Goal: Task Accomplishment & Management: Complete application form

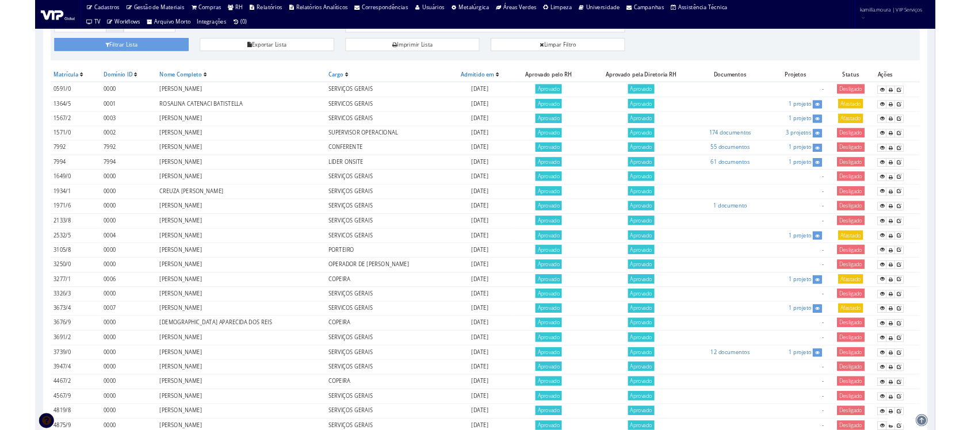
scroll to position [127, 0]
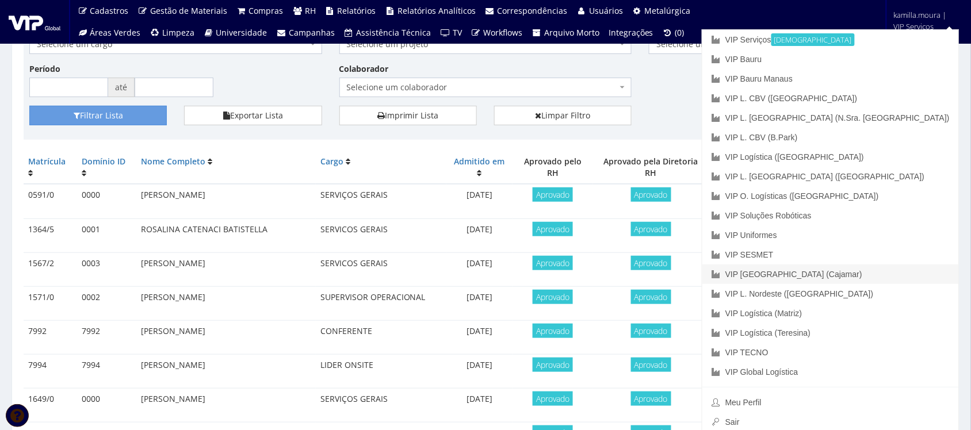
click at [884, 275] on link "VIP [GEOGRAPHIC_DATA] (Cajamar)" at bounding box center [830, 275] width 256 height 20
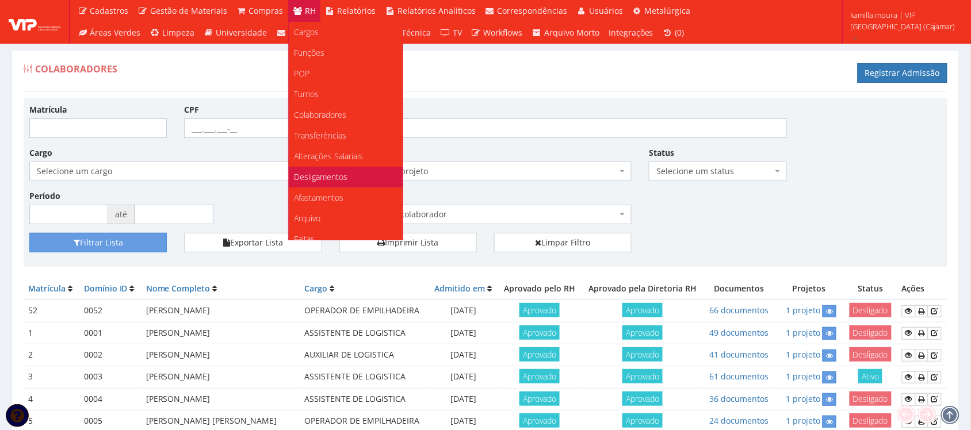
click at [327, 171] on span "Desligamentos" at bounding box center [320, 176] width 53 height 11
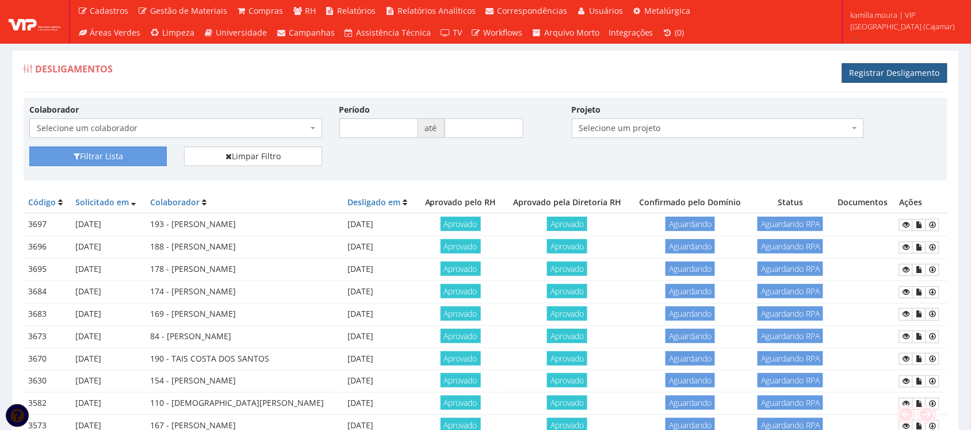
click at [858, 81] on link "Registrar Desligamento" at bounding box center [894, 73] width 105 height 20
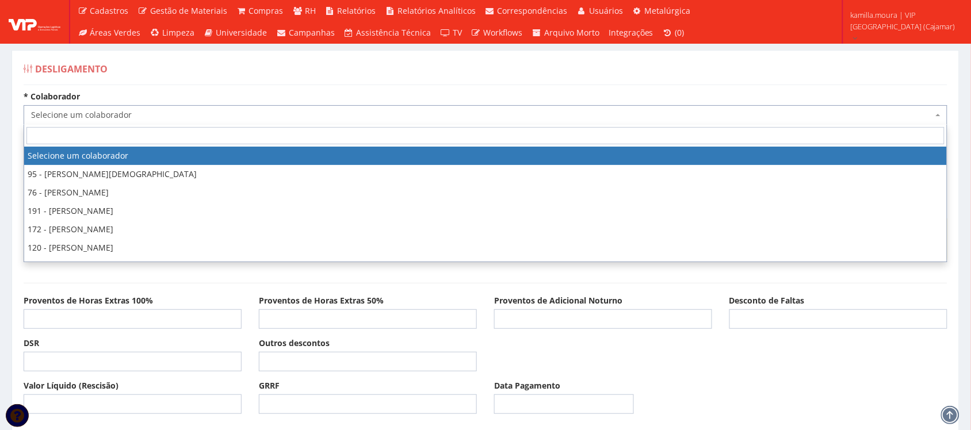
click at [708, 115] on span "Selecione um colaborador" at bounding box center [482, 115] width 902 height 12
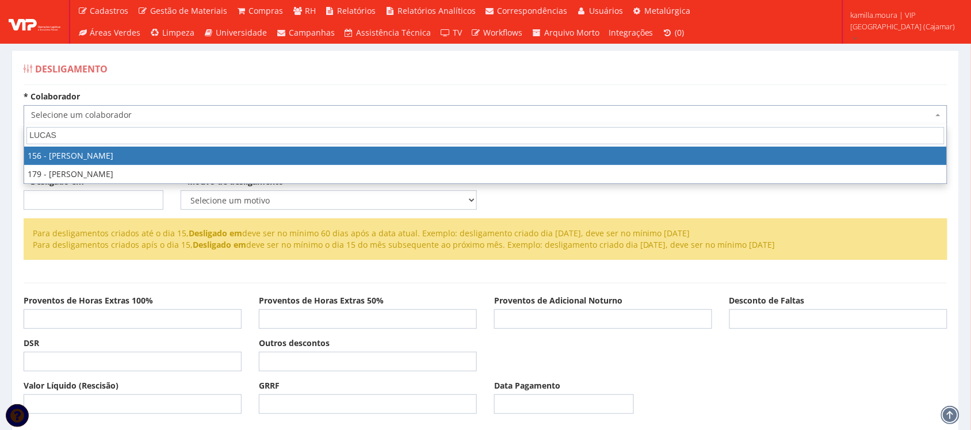
type input "LUCAS R"
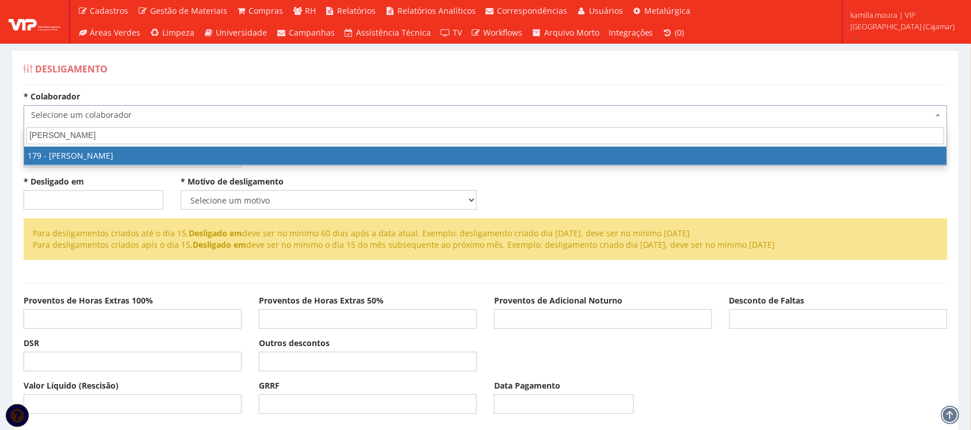
select select "4074"
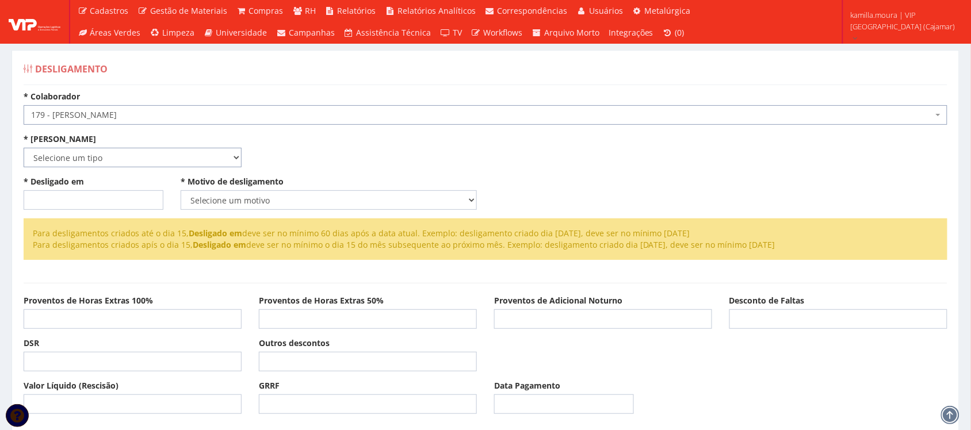
click at [112, 157] on select "Selecione um tipo Indenizado Trabalhando" at bounding box center [133, 158] width 218 height 20
select select "indenizado"
click at [24, 148] on select "Selecione um tipo Indenizado Trabalhando" at bounding box center [133, 158] width 218 height 20
click at [82, 200] on input "* Desligado em" at bounding box center [94, 200] width 140 height 20
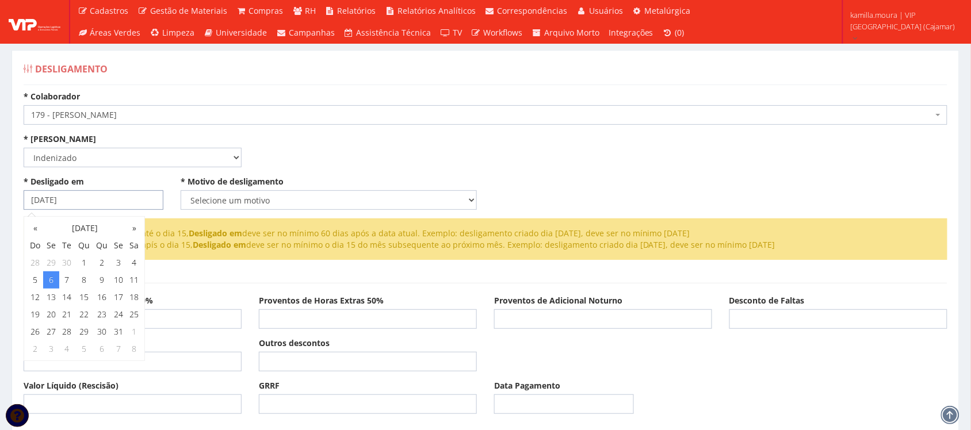
type input "[DATE]"
click at [201, 193] on select "Selecione um motivo Com Justa Causa Sem Justa Causa Pedido de Demissão Término …" at bounding box center [329, 200] width 296 height 20
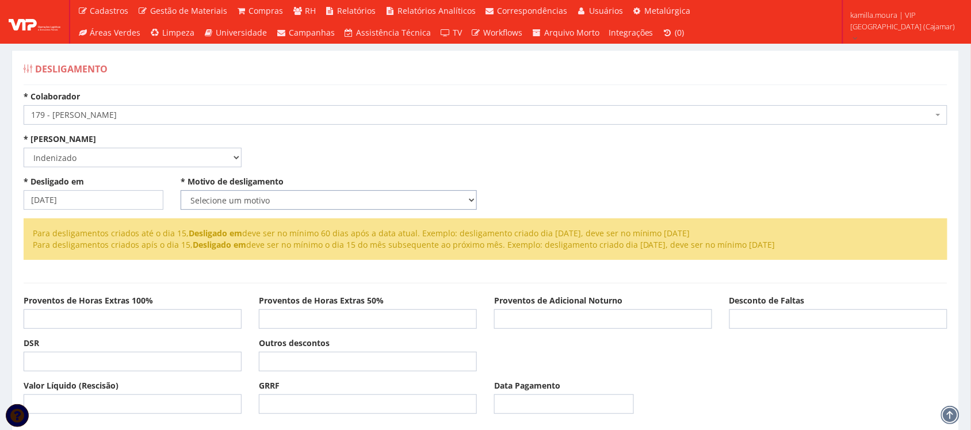
select select "pedido_demissao"
click at [181, 190] on select "Selecione um motivo Com Justa Causa Sem Justa Causa Pedido de Demissão Término …" at bounding box center [329, 200] width 296 height 20
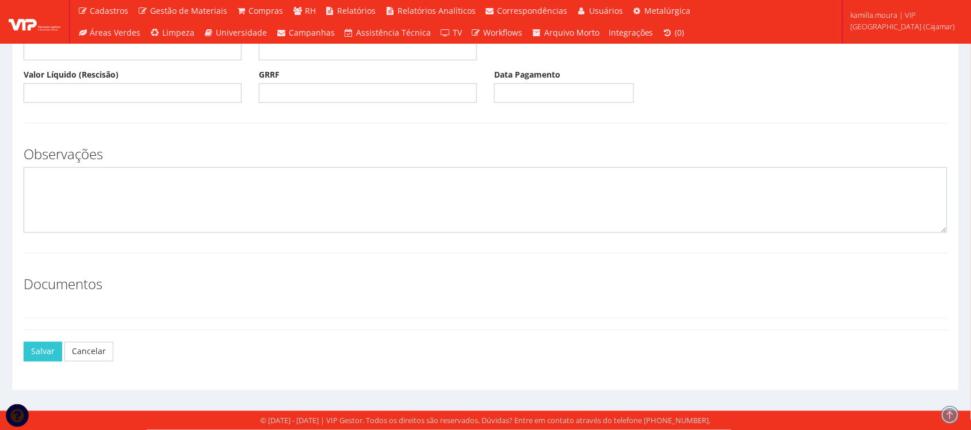
scroll to position [312, 0]
click at [33, 351] on button "Salvar" at bounding box center [43, 352] width 39 height 20
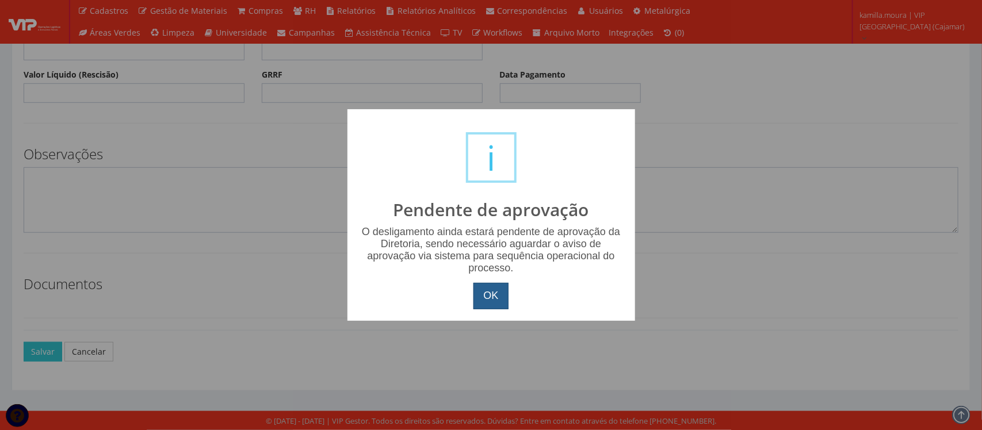
click at [492, 304] on button "OK" at bounding box center [490, 296] width 35 height 26
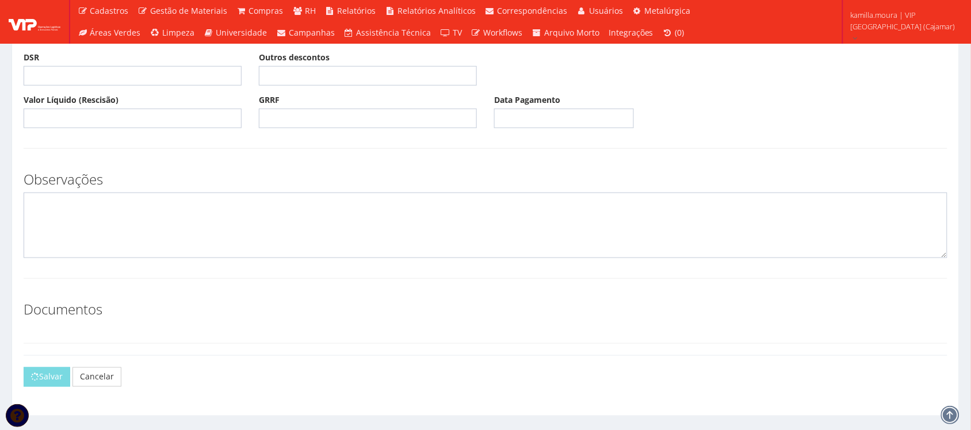
scroll to position [284, 0]
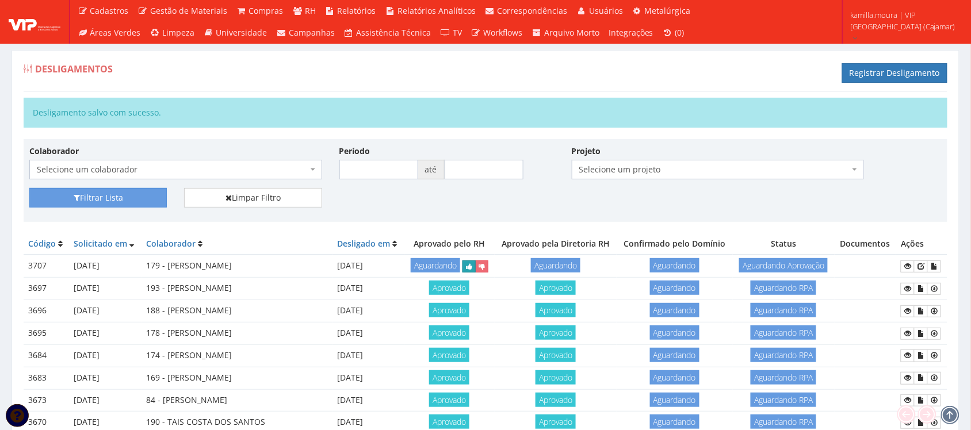
click at [469, 271] on icon "submit" at bounding box center [469, 267] width 6 height 8
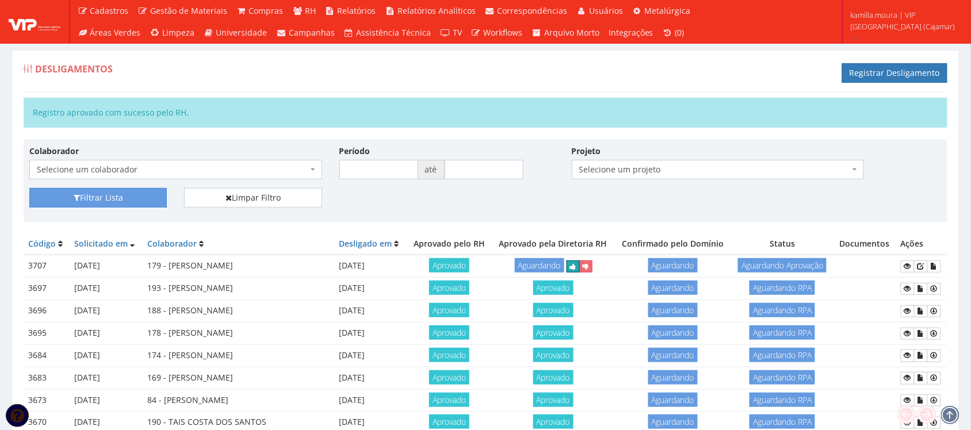
click at [580, 273] on button "submit" at bounding box center [572, 267] width 13 height 12
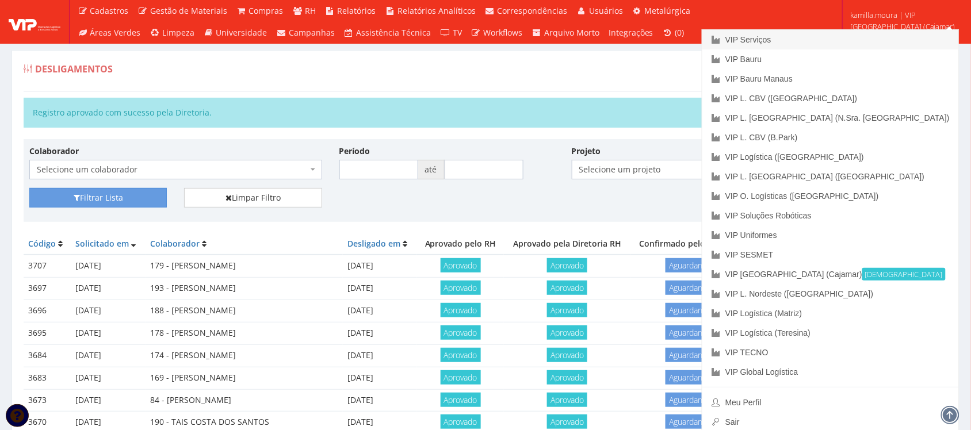
click at [875, 33] on link "VIP Serviços" at bounding box center [830, 40] width 256 height 20
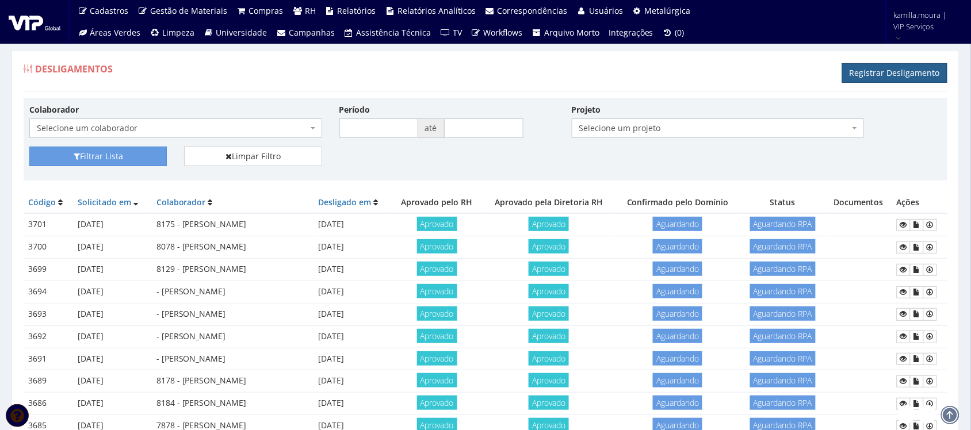
click at [855, 71] on link "Registrar Desligamento" at bounding box center [894, 73] width 105 height 20
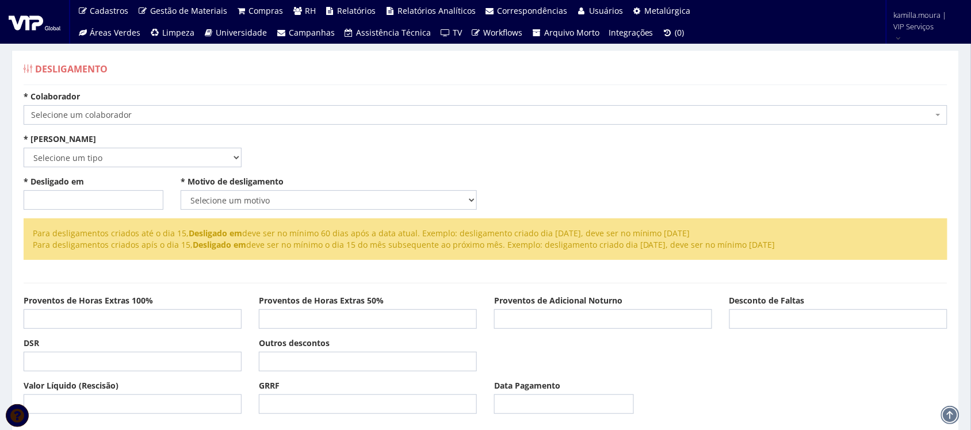
click at [350, 114] on span "Selecione um colaborador" at bounding box center [482, 115] width 902 height 12
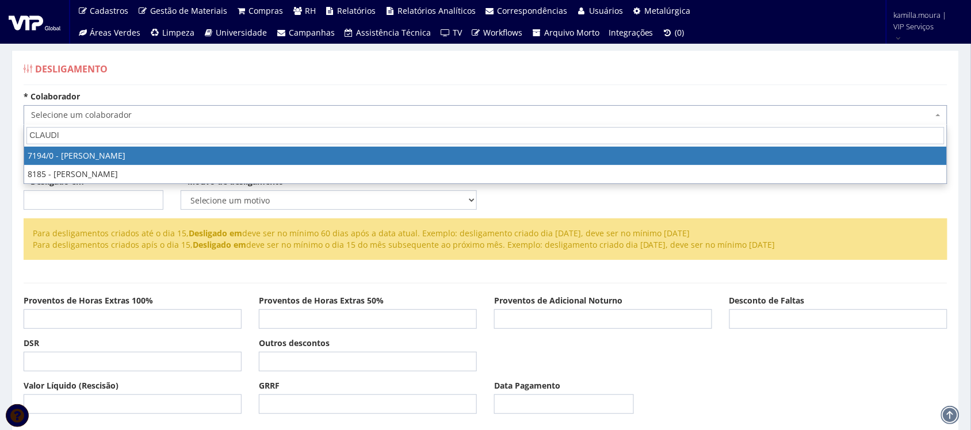
type input "[PERSON_NAME]"
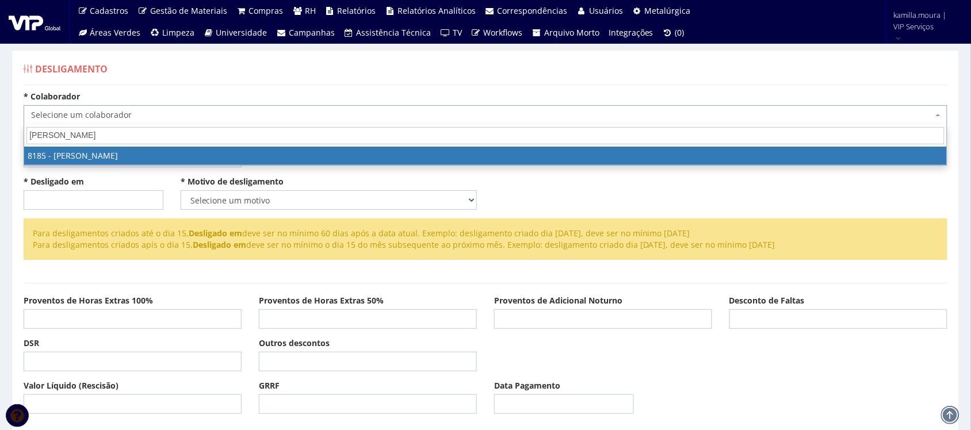
select select "4096"
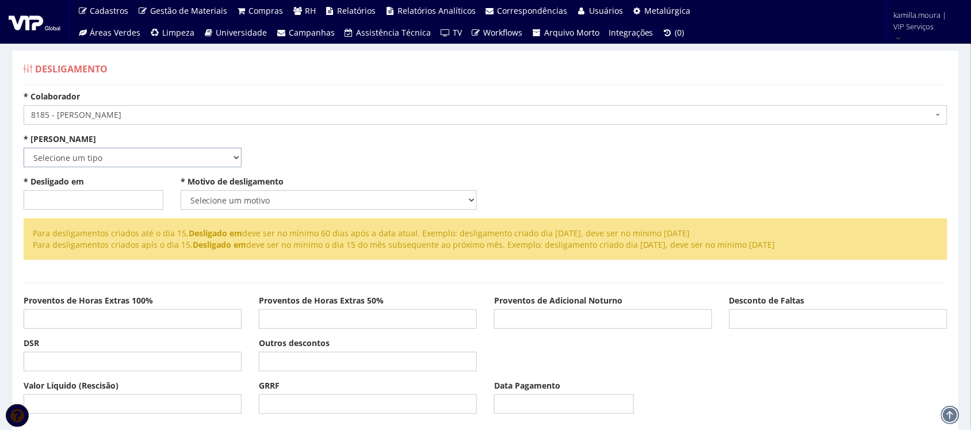
click at [177, 152] on select "Selecione um tipo Indenizado Trabalhando" at bounding box center [133, 158] width 218 height 20
select select "indenizado"
click at [24, 148] on select "Selecione um tipo Indenizado Trabalhando" at bounding box center [133, 158] width 218 height 20
click at [65, 199] on input "* Desligado em" at bounding box center [94, 200] width 140 height 20
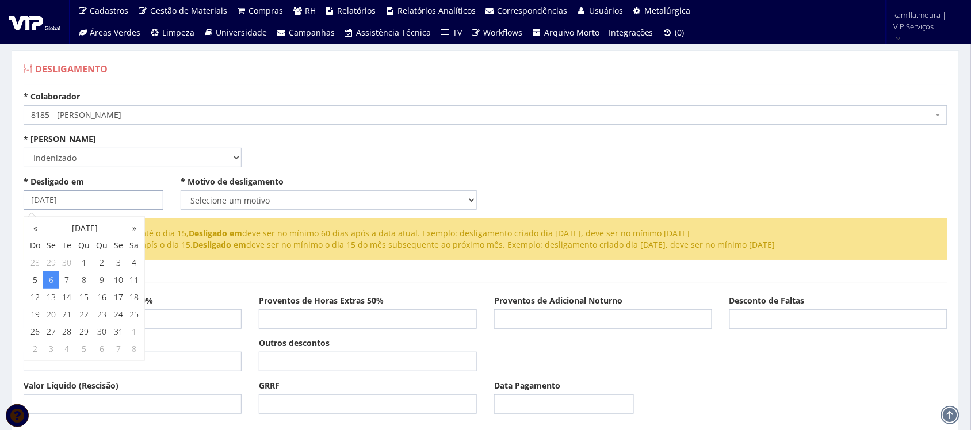
type input "[DATE]"
click at [213, 204] on select "Selecione um motivo Com Justa Causa Sem Justa Causa Pedido de Demissão Término …" at bounding box center [329, 200] width 296 height 20
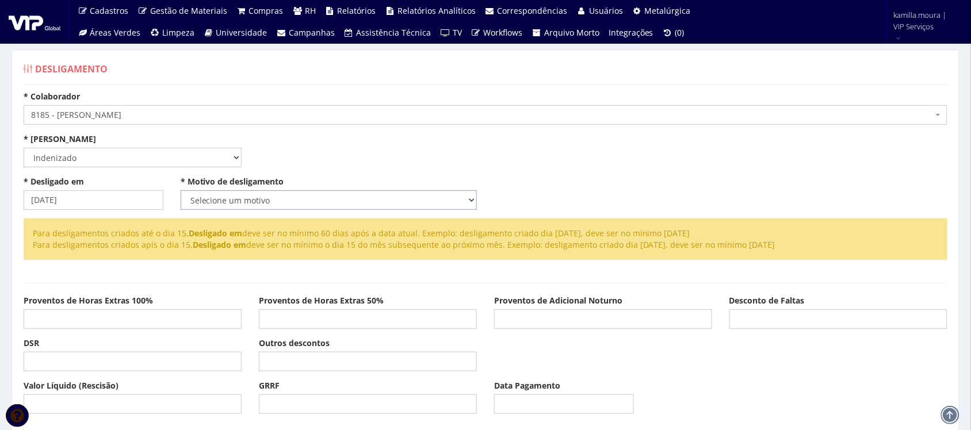
select select "pedido_demissao"
click at [181, 190] on select "Selecione um motivo Com Justa Causa Sem Justa Causa Pedido de Demissão Término …" at bounding box center [329, 200] width 296 height 20
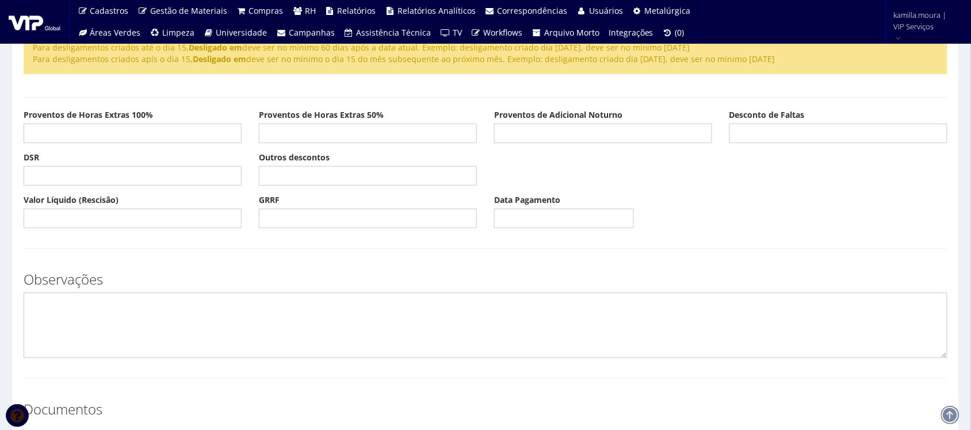
scroll to position [312, 0]
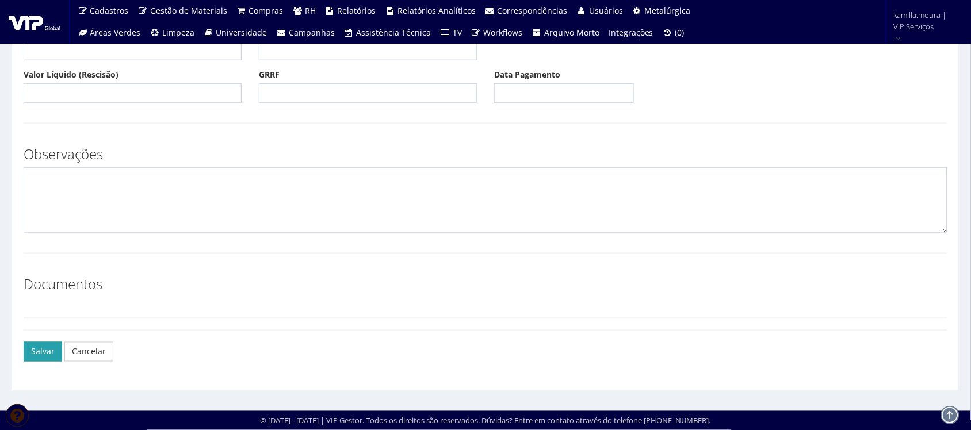
click at [55, 346] on button "Salvar" at bounding box center [43, 352] width 39 height 20
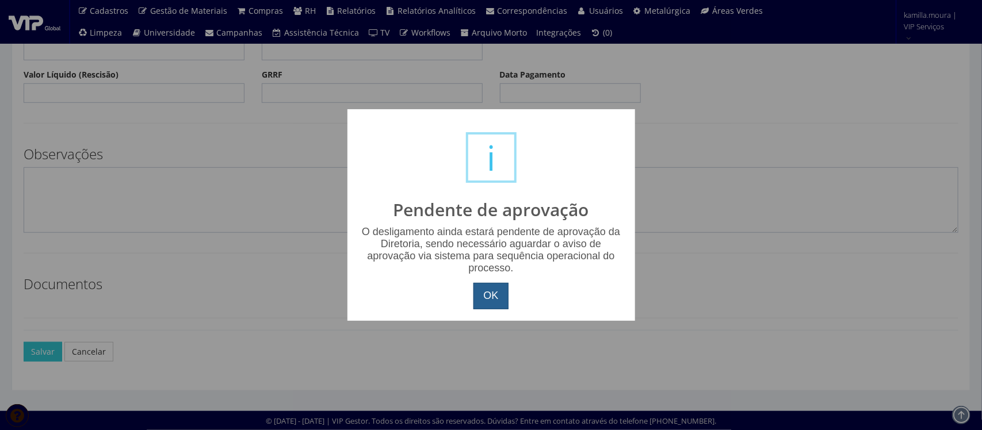
click at [489, 304] on button "OK" at bounding box center [490, 296] width 35 height 26
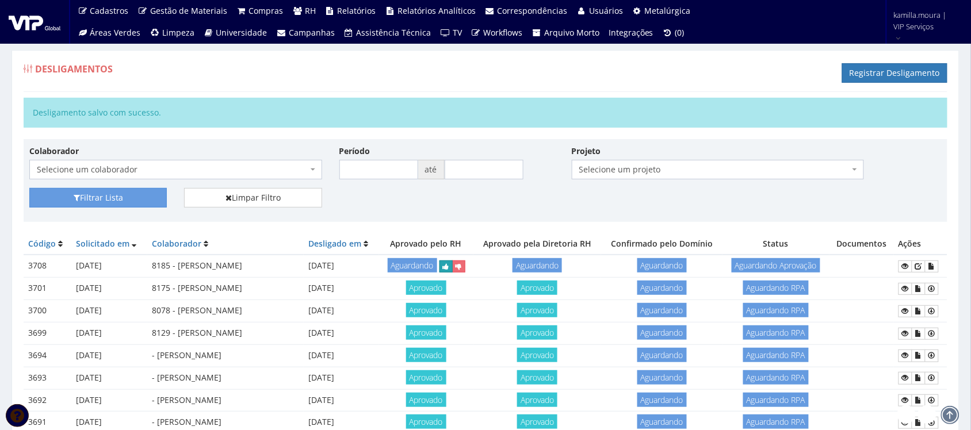
click at [453, 273] on button "submit" at bounding box center [445, 267] width 13 height 12
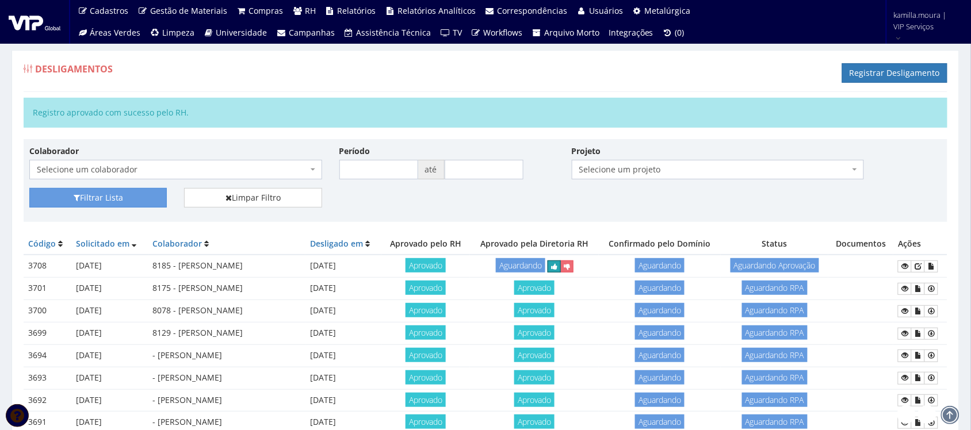
click at [561, 269] on button "submit" at bounding box center [553, 267] width 13 height 12
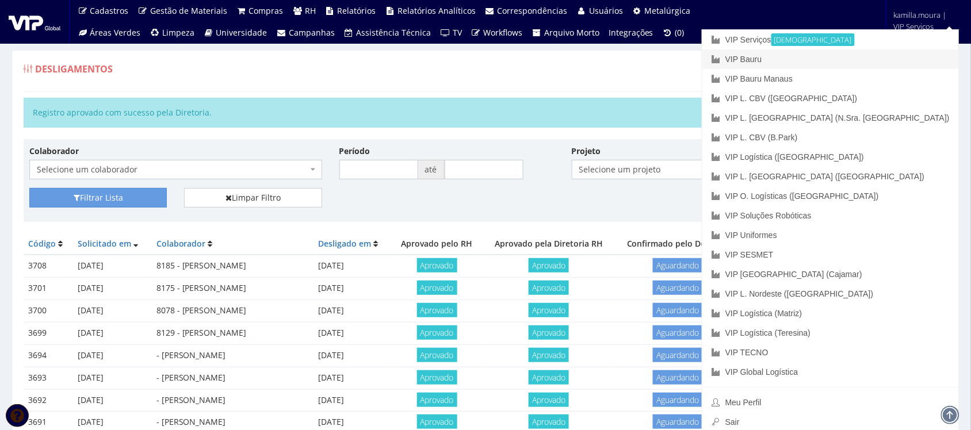
click at [875, 62] on link "VIP Bauru" at bounding box center [830, 59] width 256 height 20
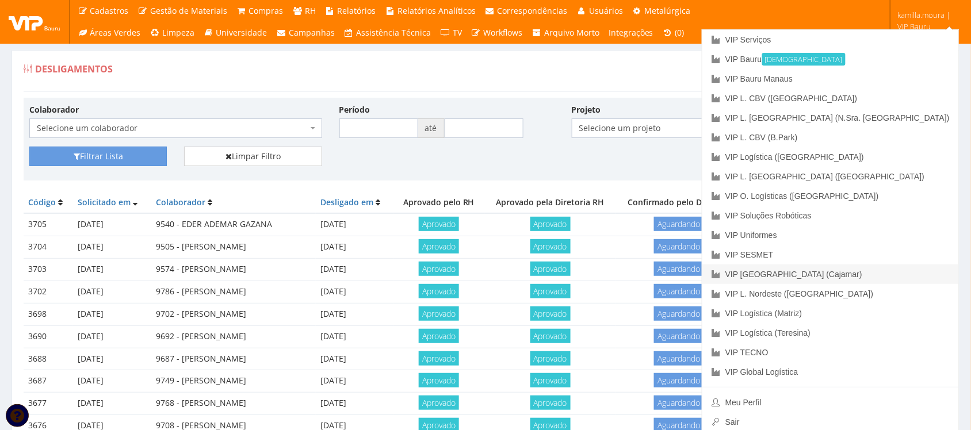
click at [867, 273] on link "VIP [GEOGRAPHIC_DATA] (Cajamar)" at bounding box center [830, 275] width 256 height 20
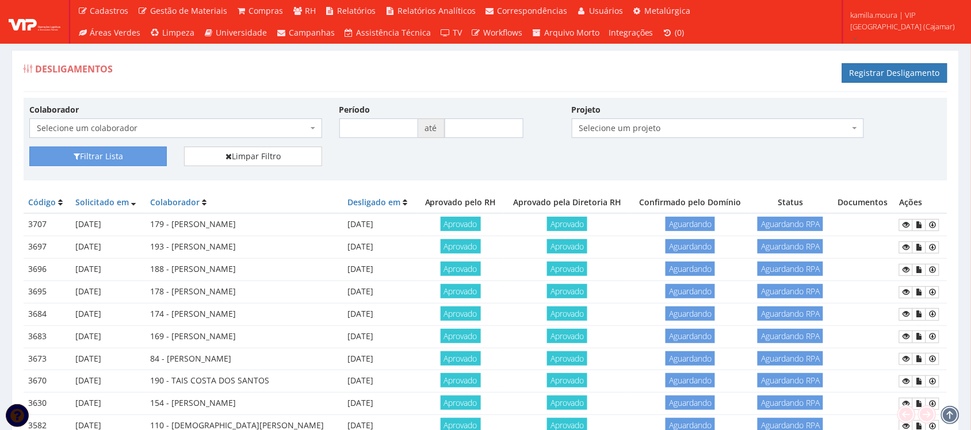
click at [187, 318] on td "174 - [PERSON_NAME]" at bounding box center [243, 314] width 197 height 22
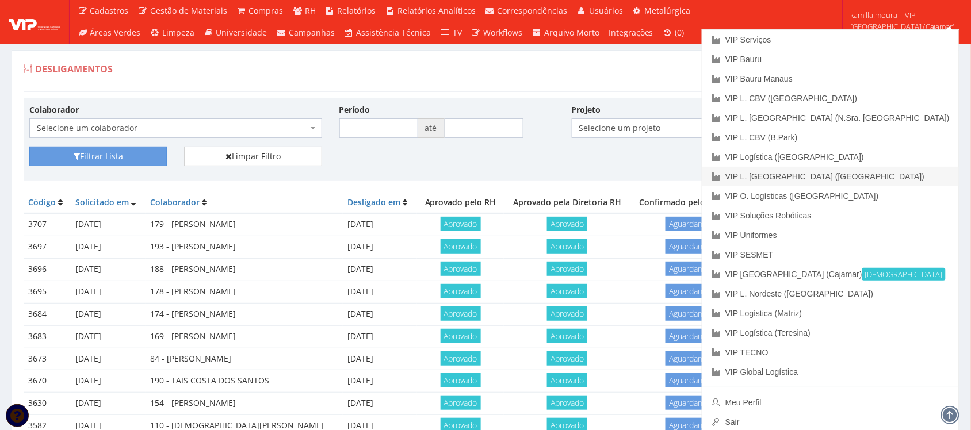
click at [883, 179] on link "VIP L. [GEOGRAPHIC_DATA] ([GEOGRAPHIC_DATA])" at bounding box center [830, 177] width 256 height 20
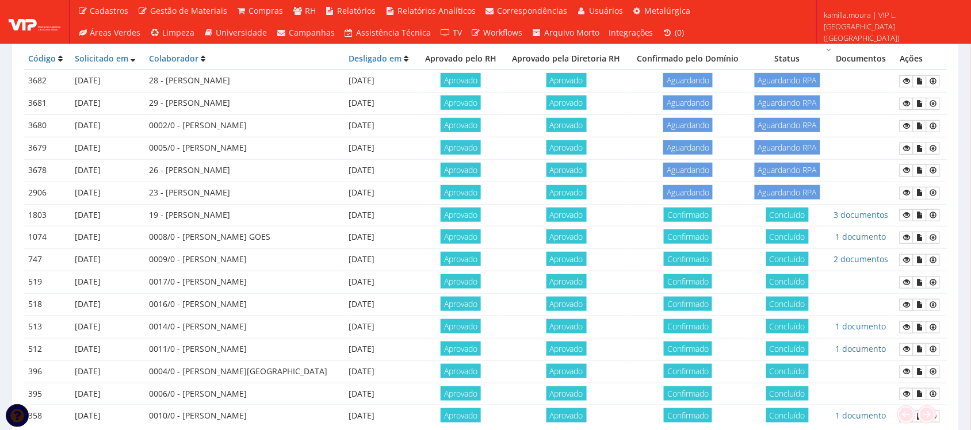
scroll to position [72, 0]
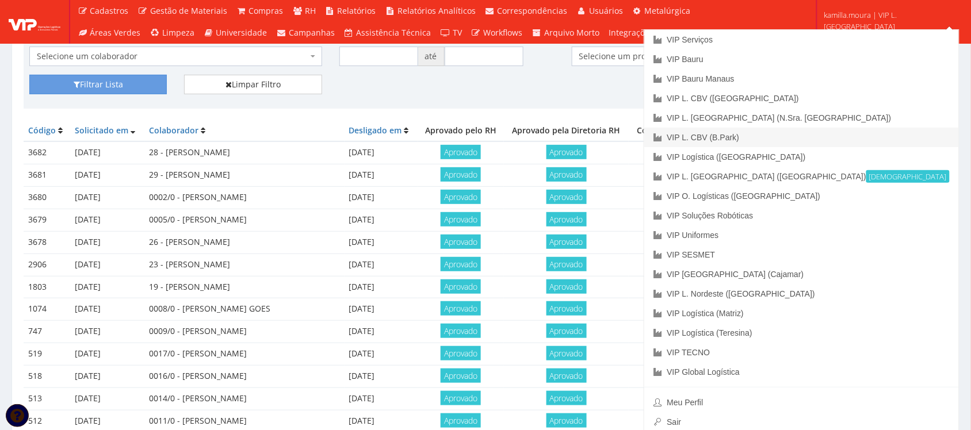
click at [870, 134] on link "VIP L. CBV (B.Park)" at bounding box center [801, 138] width 315 height 20
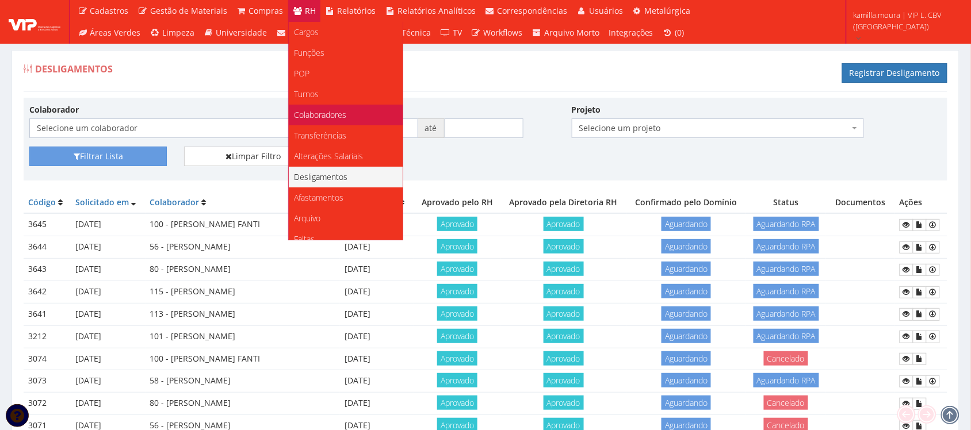
click at [353, 110] on link "Colaboradores" at bounding box center [346, 115] width 114 height 21
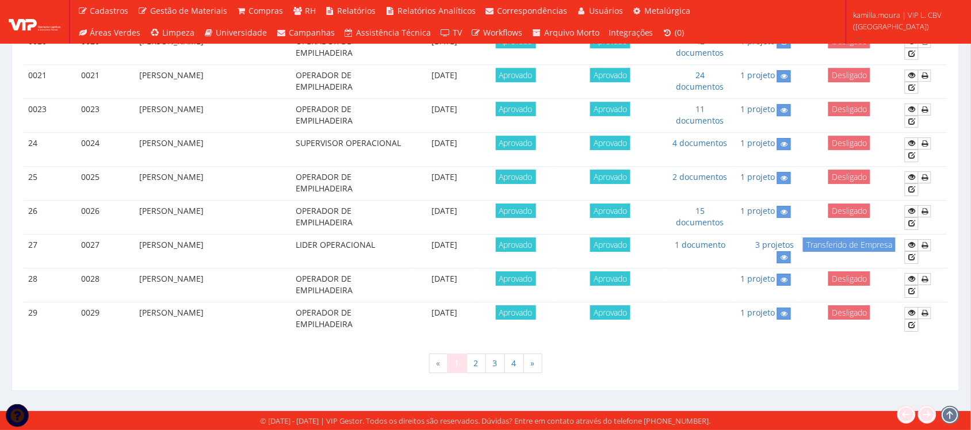
scroll to position [1013, 0]
click at [509, 363] on link "4" at bounding box center [514, 364] width 20 height 20
